Goal: Download file/media

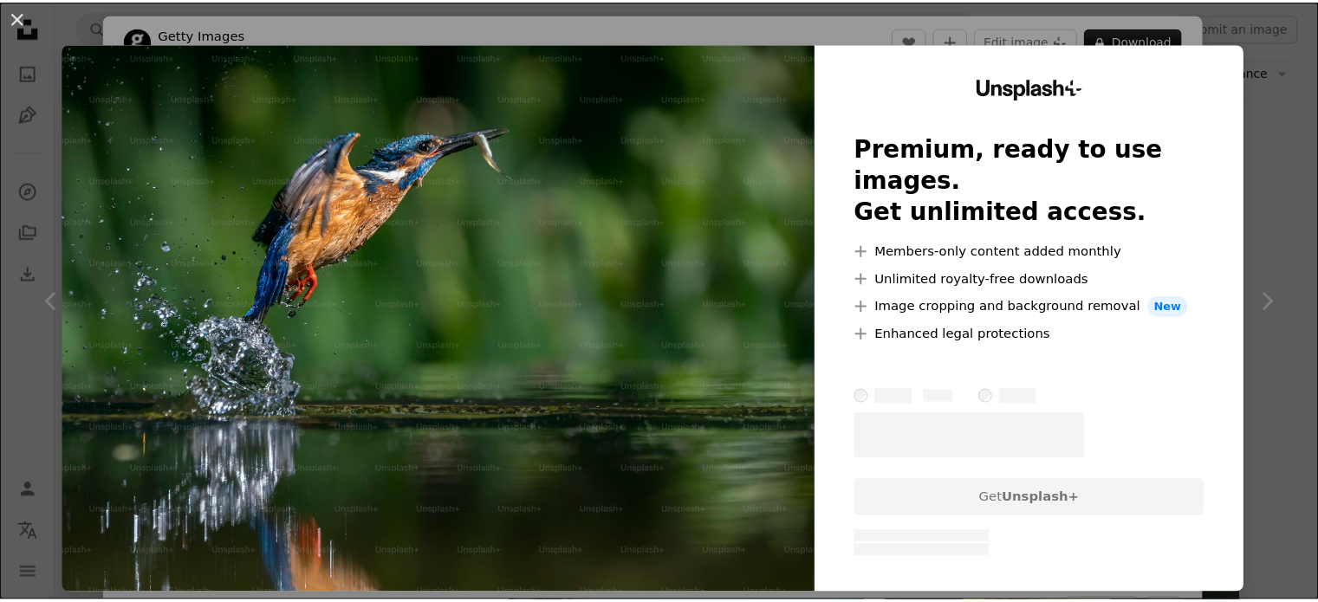
scroll to position [6595, 0]
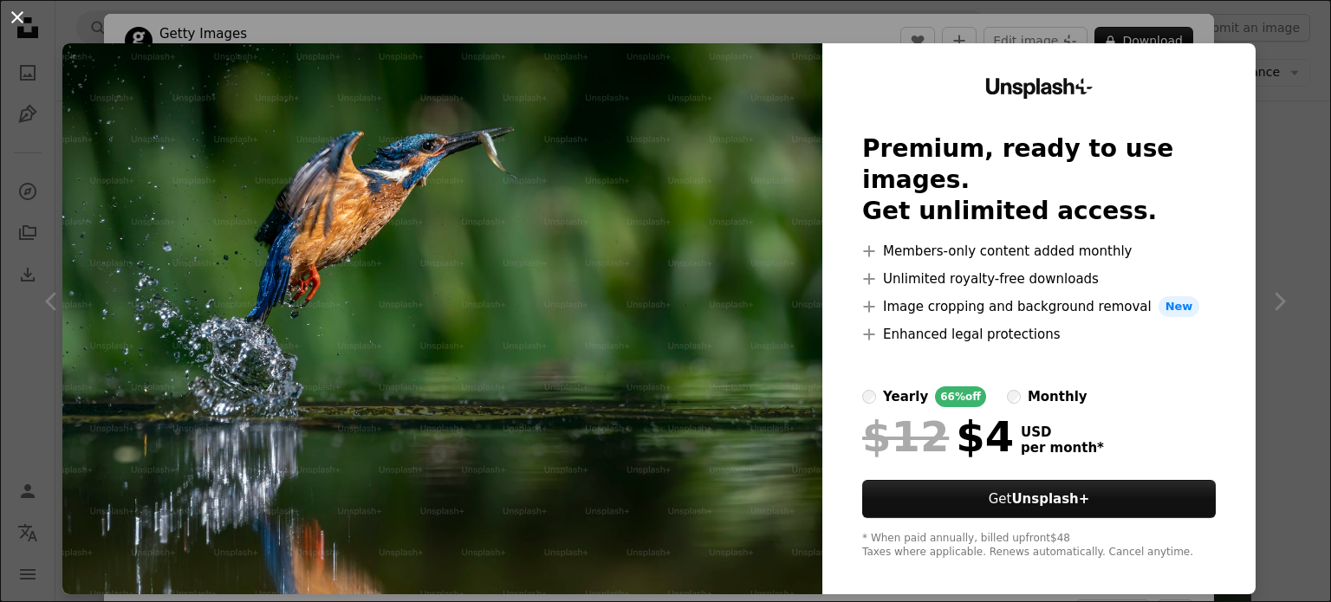
click at [16, 9] on button "An X shape" at bounding box center [17, 17] width 21 height 21
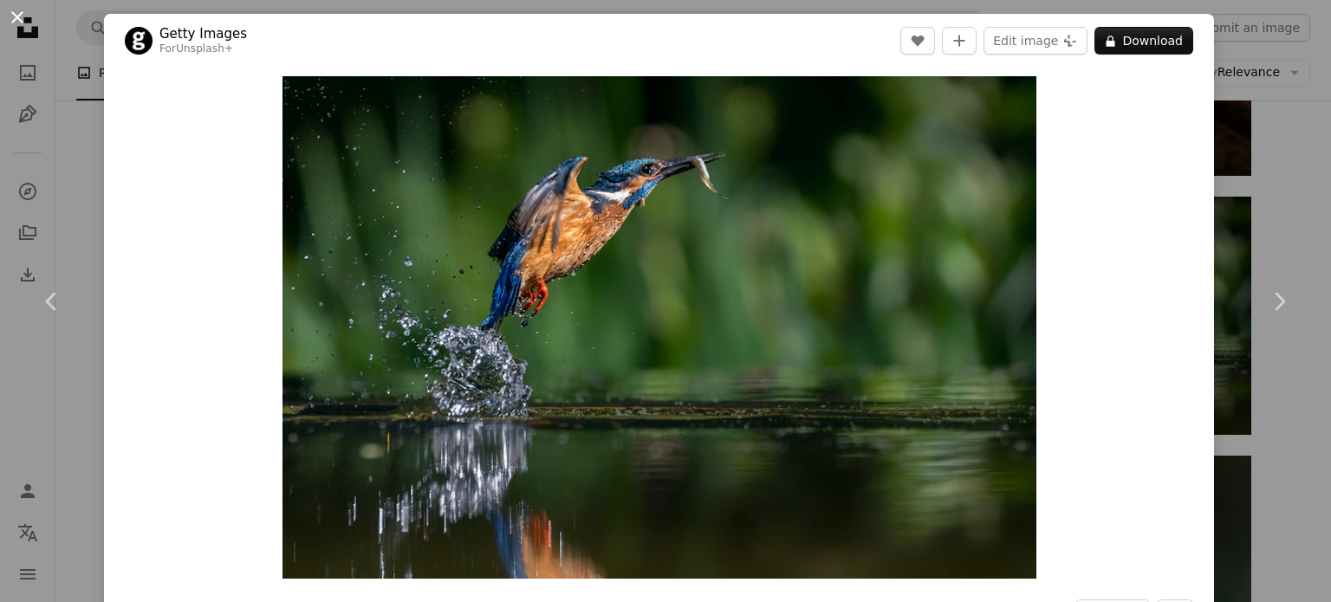
click at [23, 17] on button "An X shape" at bounding box center [17, 17] width 21 height 21
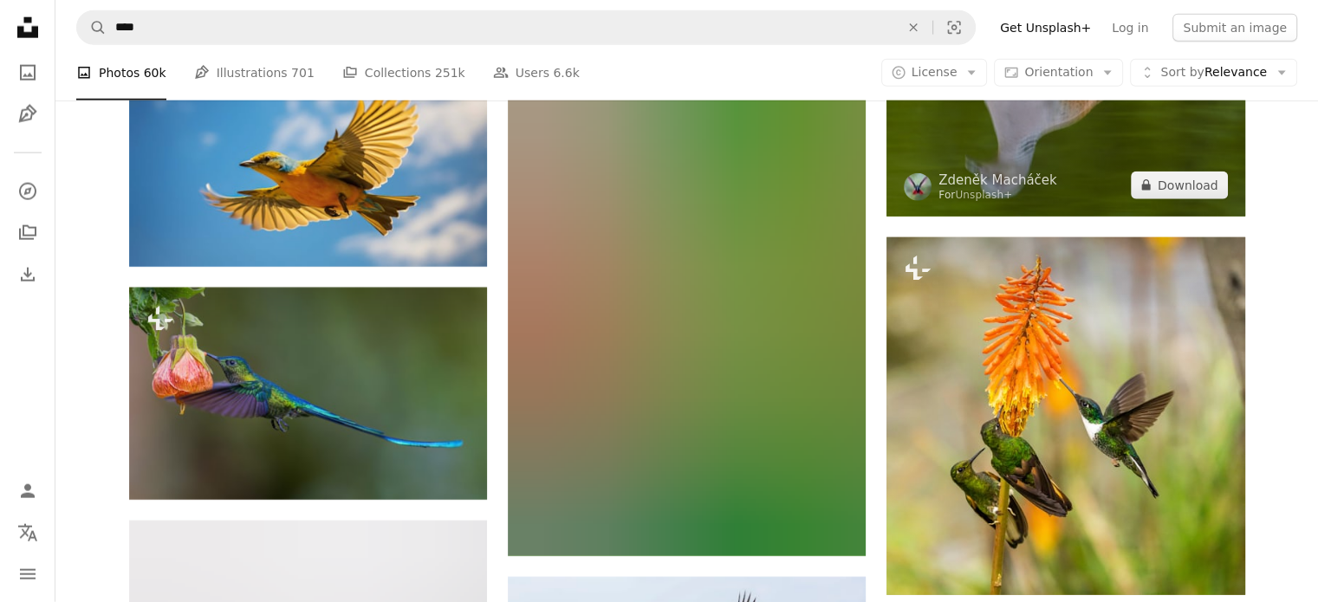
scroll to position [24094, 0]
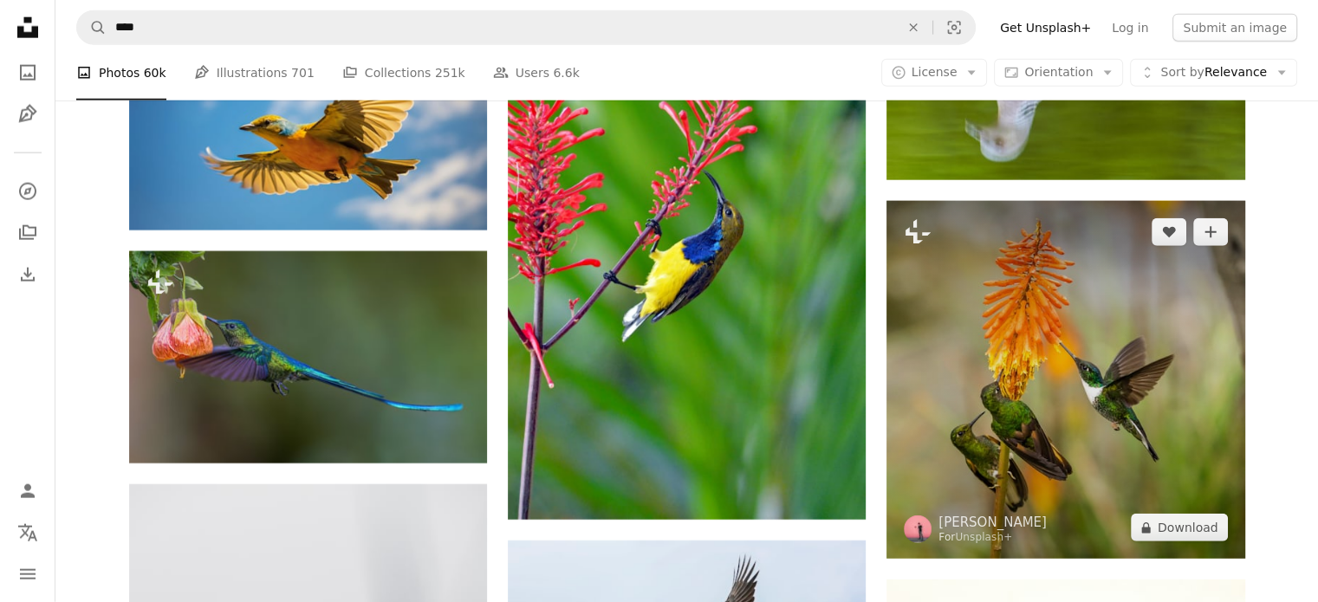
click at [1029, 363] on img at bounding box center [1065, 380] width 358 height 358
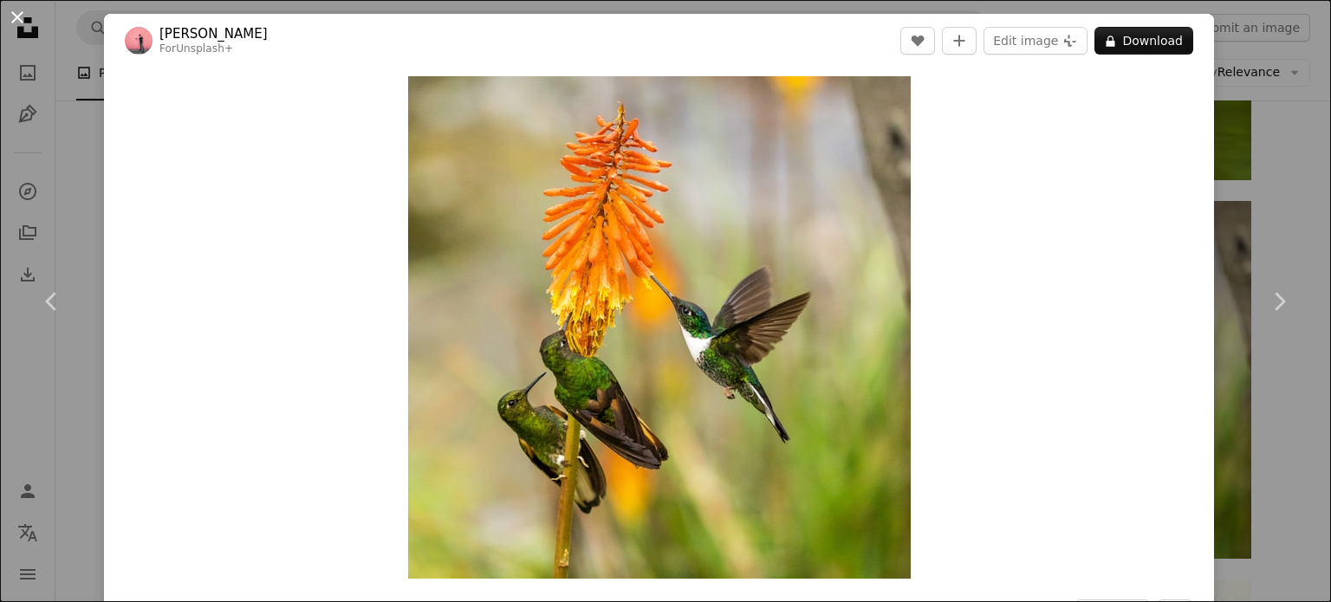
click at [19, 16] on button "An X shape" at bounding box center [17, 17] width 21 height 21
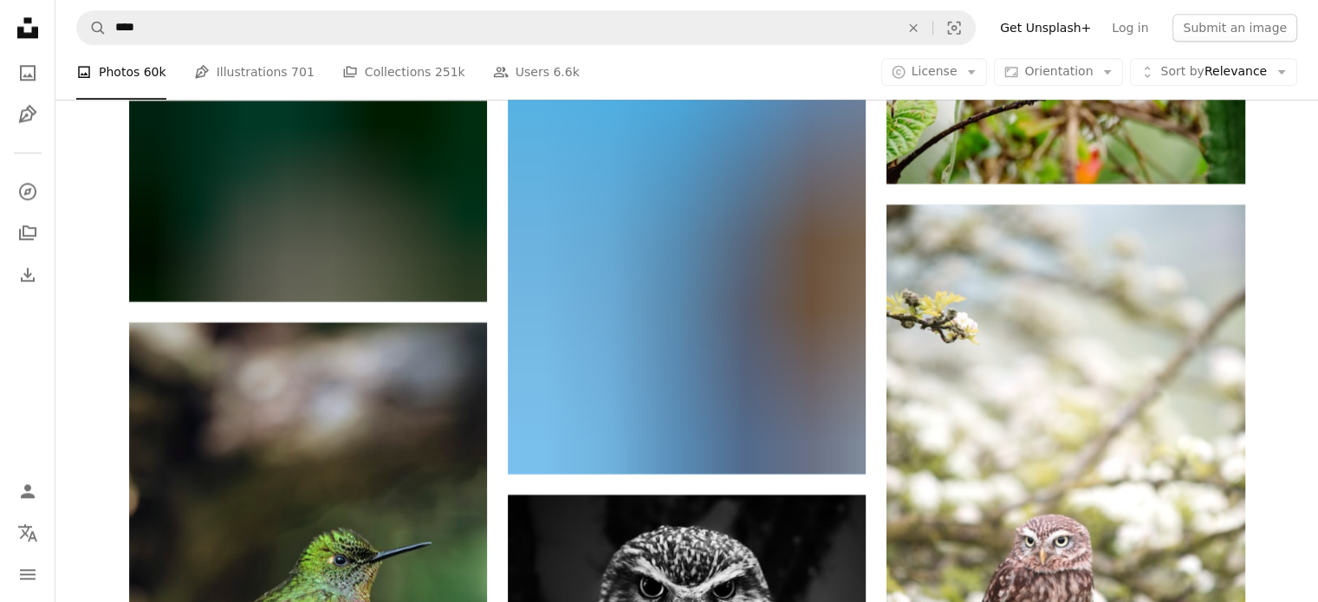
scroll to position [28513, 0]
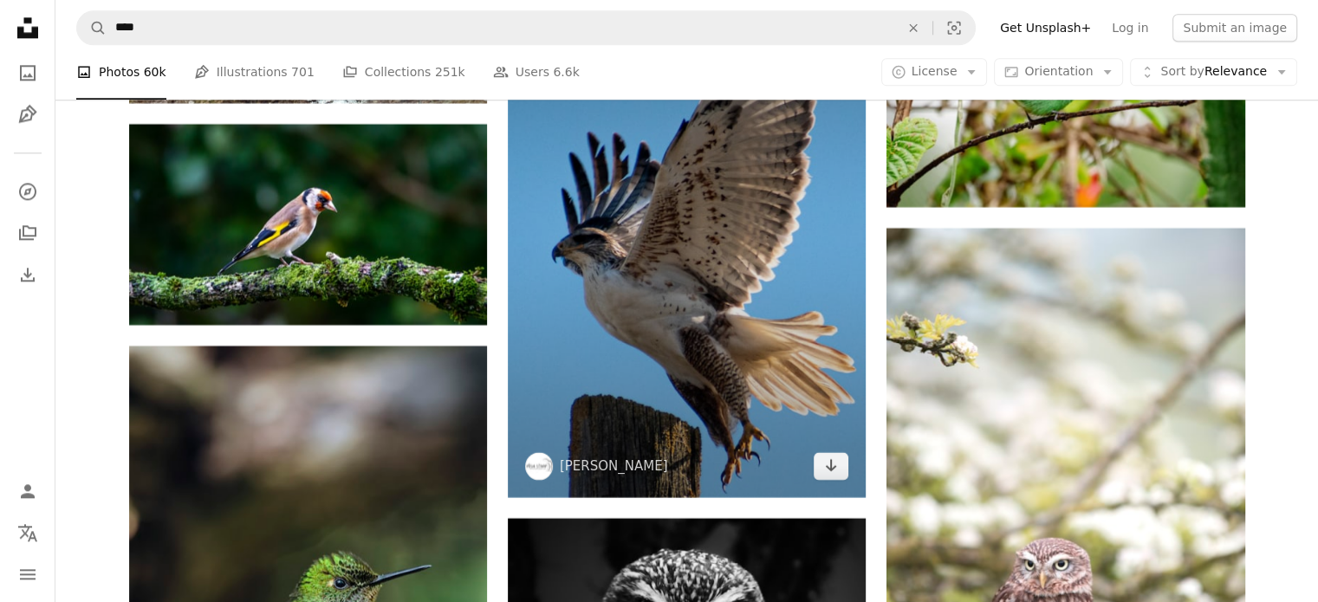
click at [671, 257] on img at bounding box center [687, 228] width 358 height 537
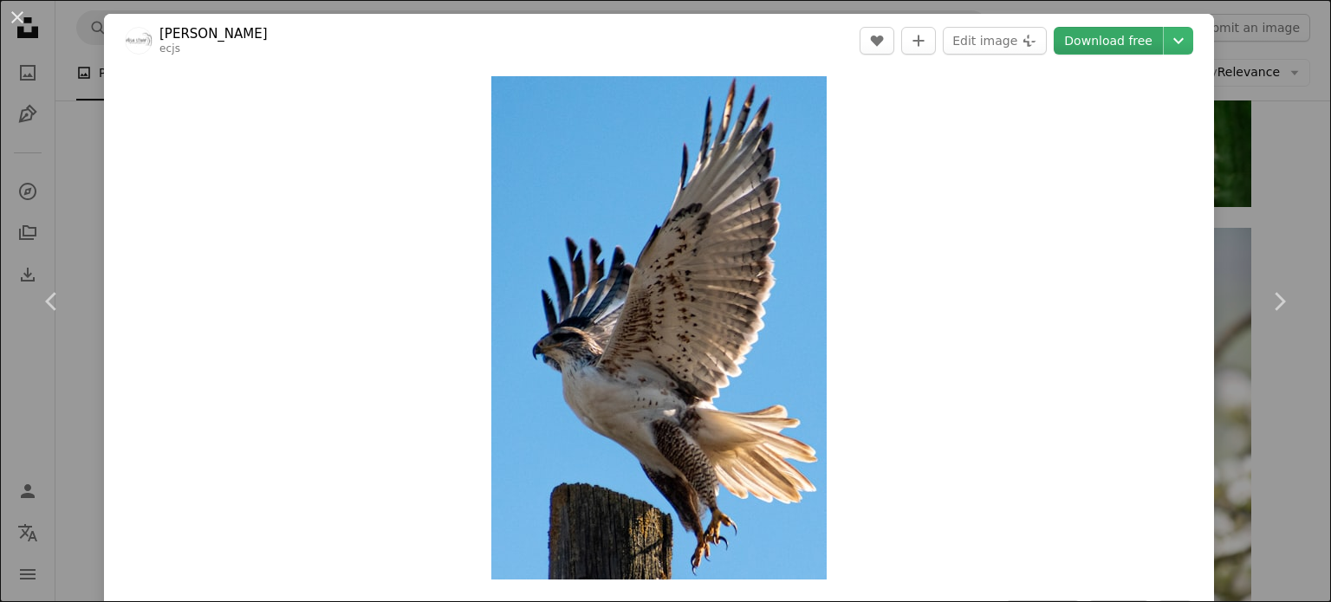
click at [1112, 43] on link "Download free" at bounding box center [1107, 41] width 109 height 28
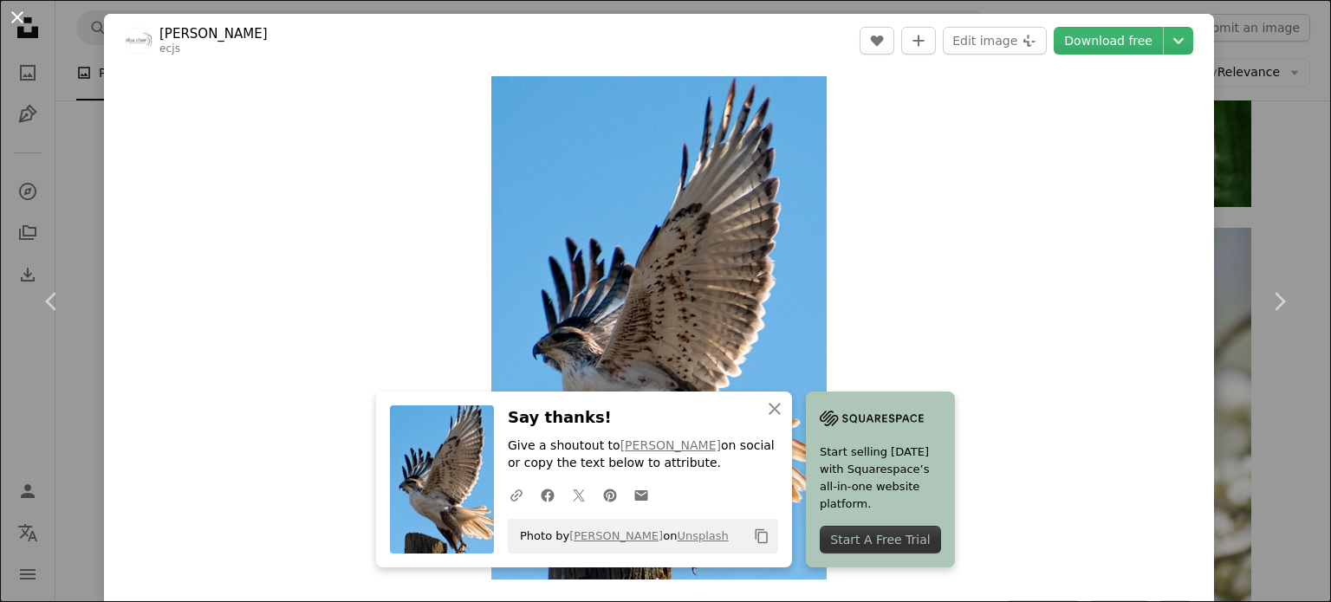
click at [25, 19] on button "An X shape" at bounding box center [17, 17] width 21 height 21
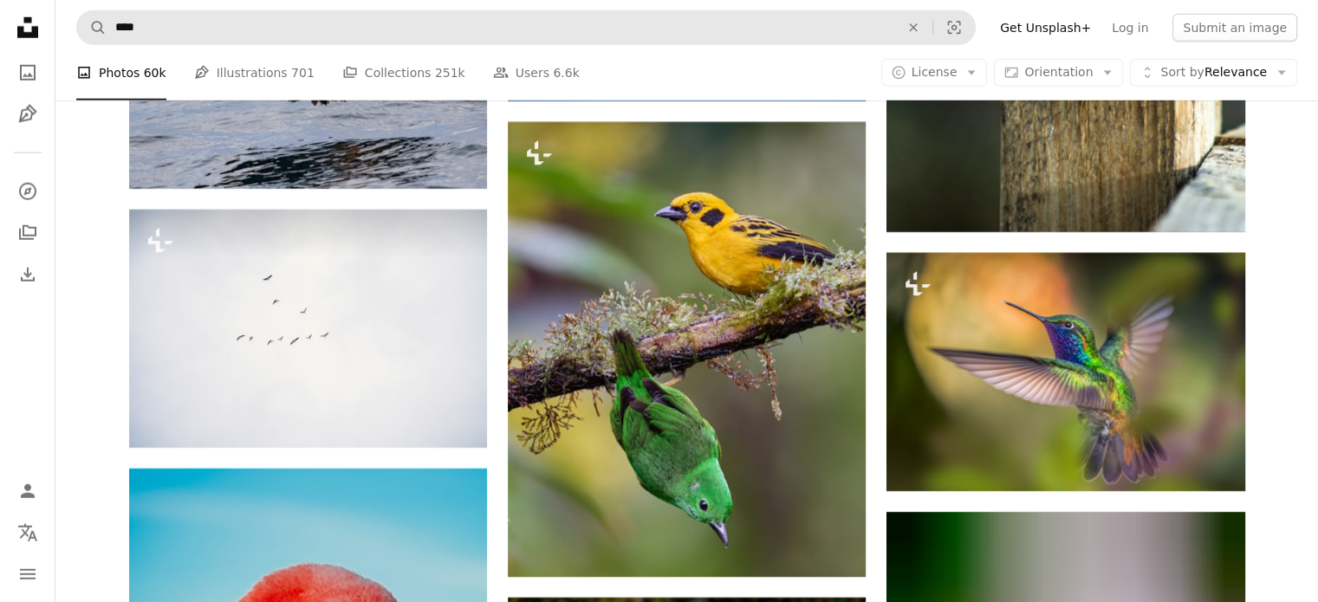
scroll to position [36570, 0]
